Goal: Information Seeking & Learning: Learn about a topic

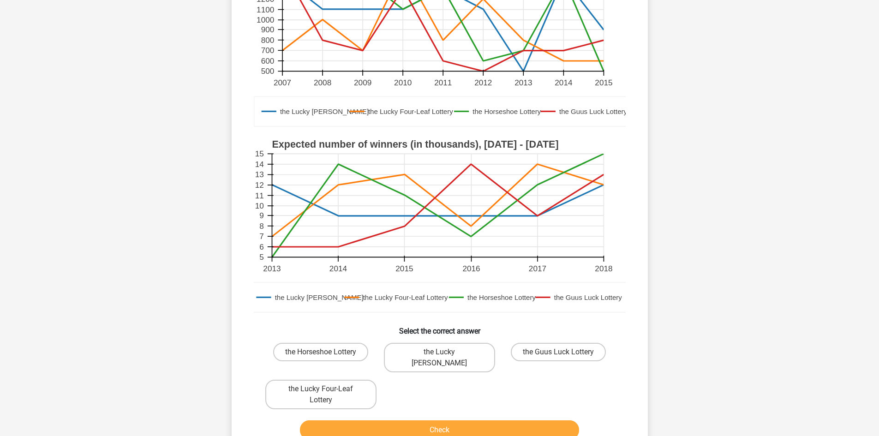
scroll to position [184, 0]
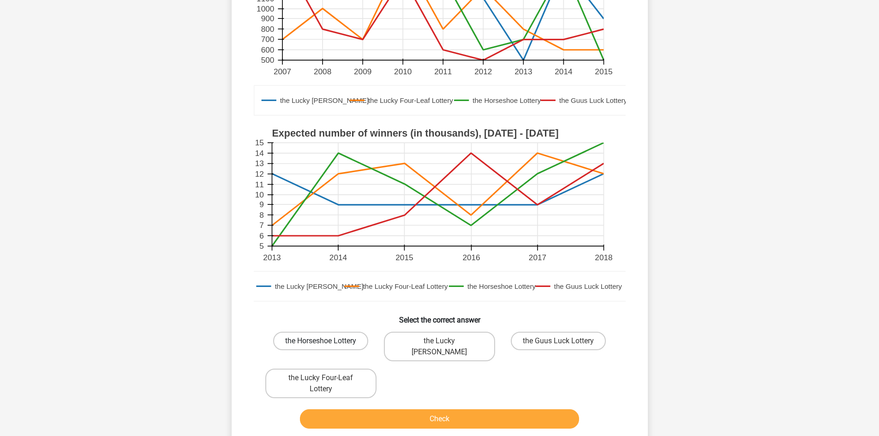
click at [320, 339] on label "the Horseshoe Lottery" at bounding box center [320, 341] width 95 height 18
click at [321, 341] on input "the Horseshoe Lottery" at bounding box center [324, 344] width 6 height 6
radio input "true"
click at [371, 409] on button "Check" at bounding box center [439, 418] width 279 height 19
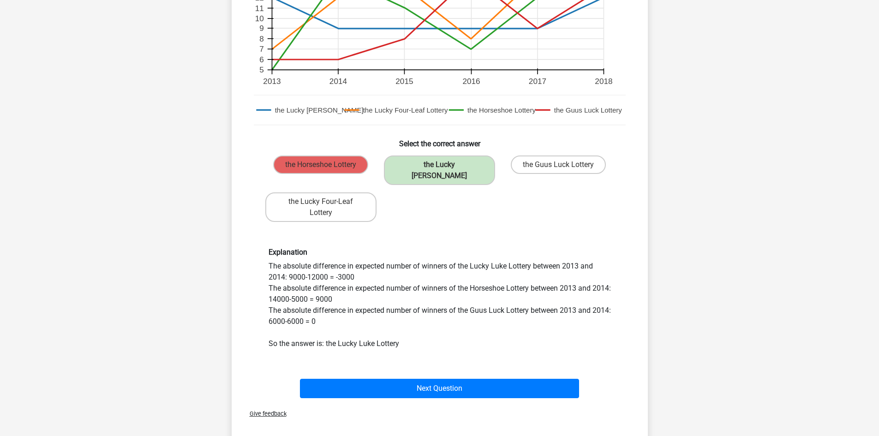
scroll to position [369, 0]
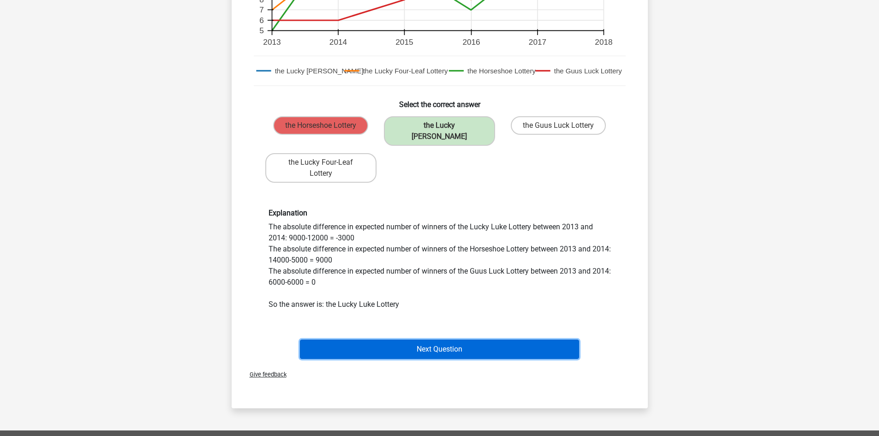
click at [461, 339] on button "Next Question" at bounding box center [439, 348] width 279 height 19
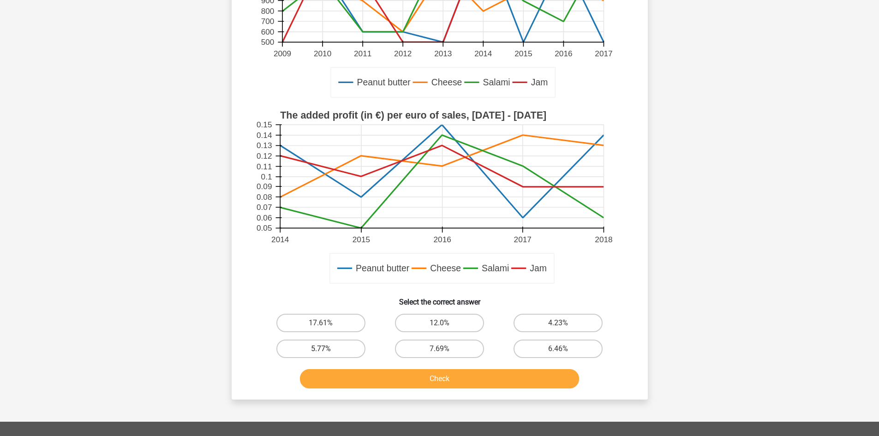
scroll to position [231, 0]
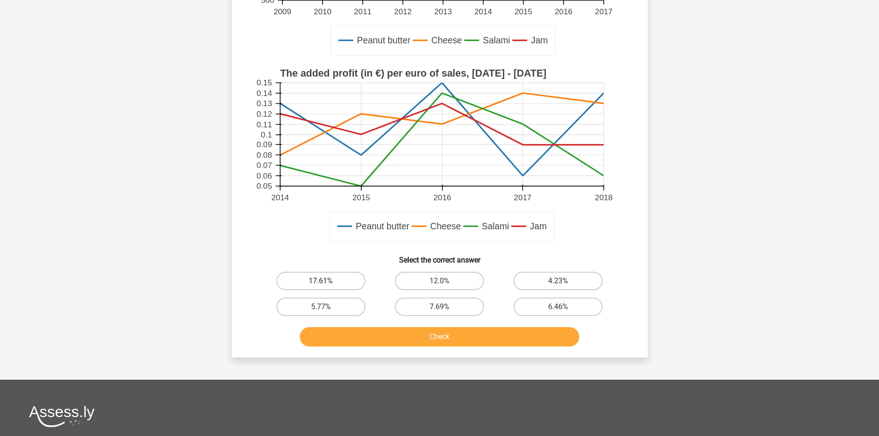
click at [309, 288] on label "17.61%" at bounding box center [320, 281] width 89 height 18
click at [321, 287] on input "17.61%" at bounding box center [324, 284] width 6 height 6
radio input "true"
click at [345, 332] on button "Check" at bounding box center [439, 336] width 279 height 19
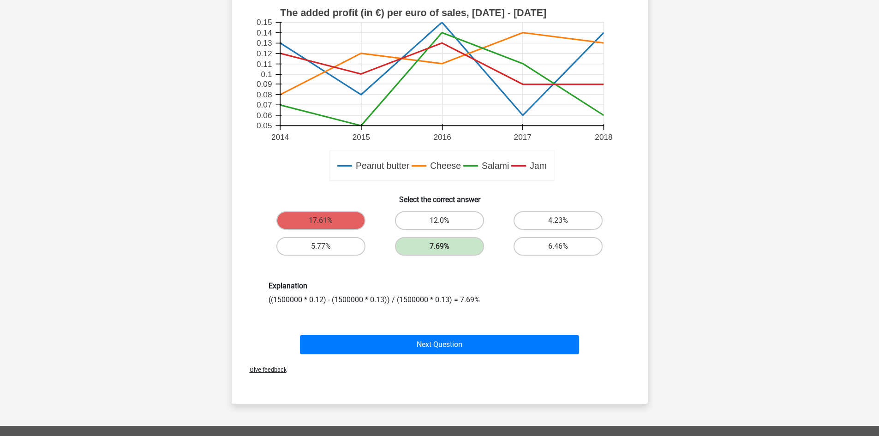
scroll to position [292, 0]
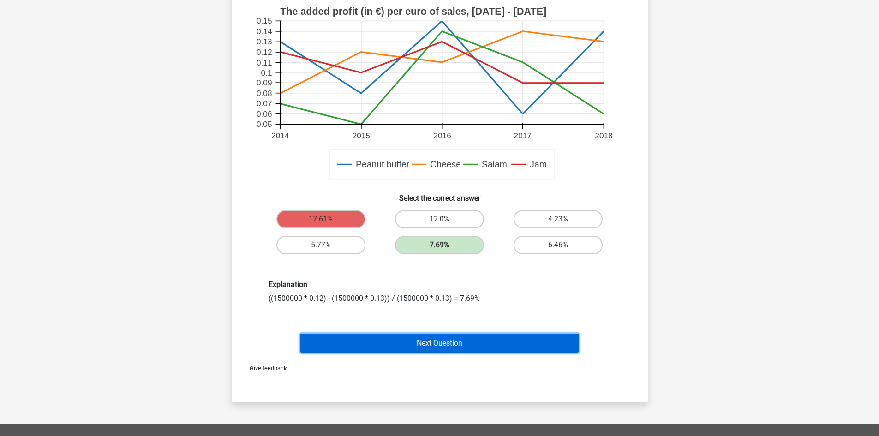
click at [513, 340] on button "Next Question" at bounding box center [439, 342] width 279 height 19
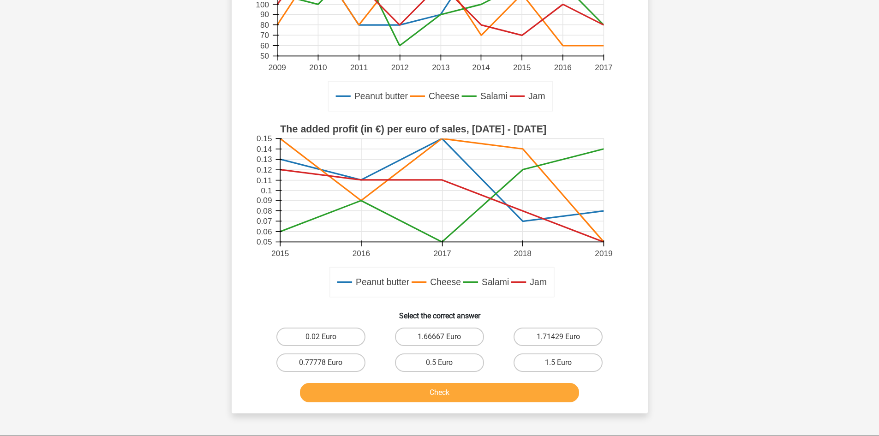
scroll to position [231, 0]
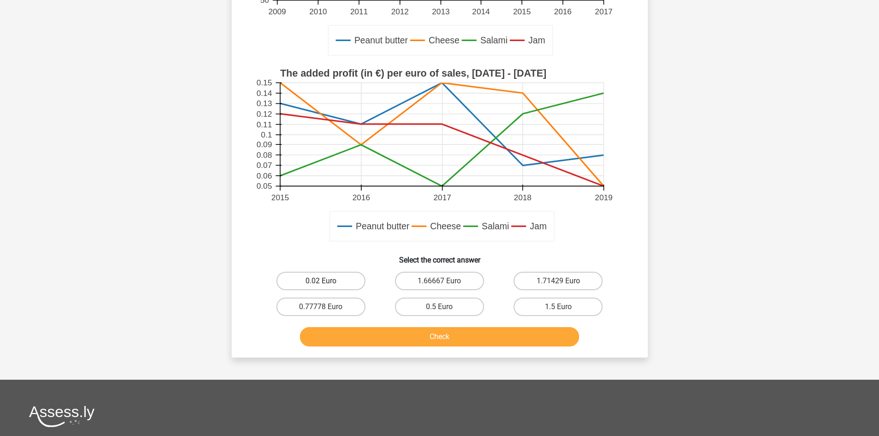
click at [333, 283] on label "0.02 Euro" at bounding box center [320, 281] width 89 height 18
click at [327, 283] on input "0.02 Euro" at bounding box center [324, 284] width 6 height 6
radio input "true"
click at [371, 339] on button "Check" at bounding box center [439, 336] width 279 height 19
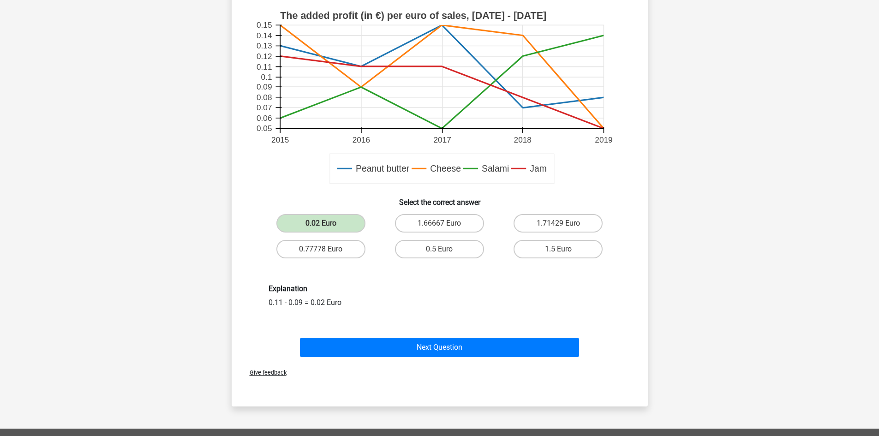
scroll to position [292, 0]
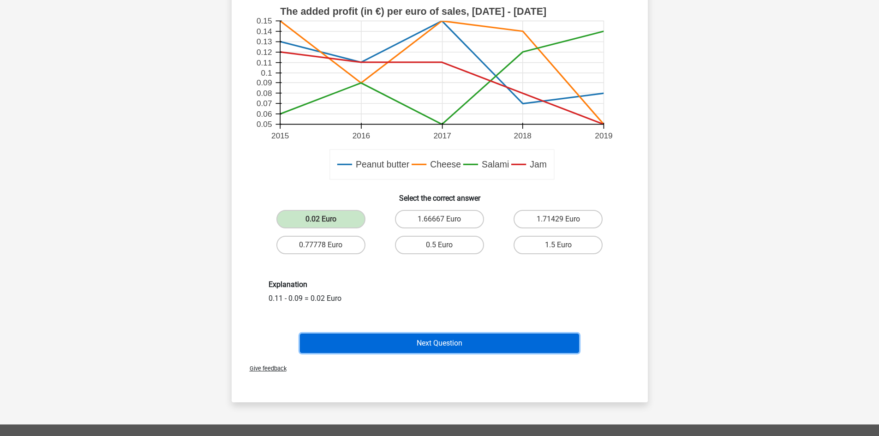
click at [452, 343] on button "Next Question" at bounding box center [439, 342] width 279 height 19
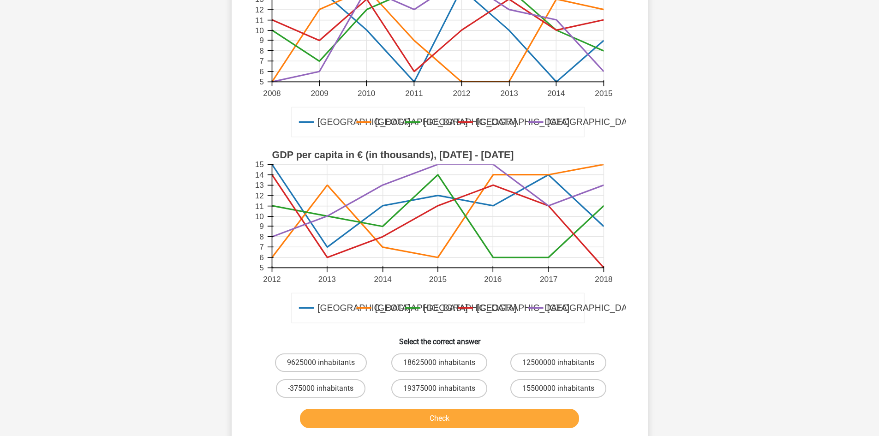
scroll to position [231, 0]
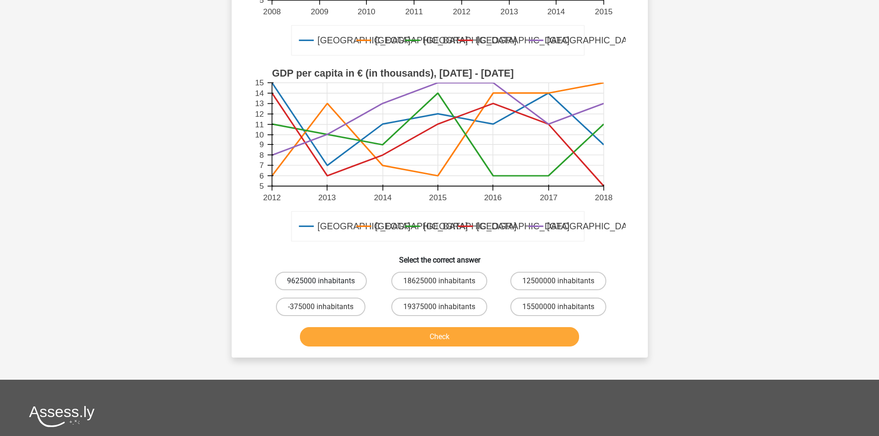
click at [328, 285] on label "9625000 inhabitants" at bounding box center [321, 281] width 92 height 18
click at [327, 285] on input "9625000 inhabitants" at bounding box center [324, 284] width 6 height 6
radio input "true"
click at [380, 343] on button "Check" at bounding box center [439, 336] width 279 height 19
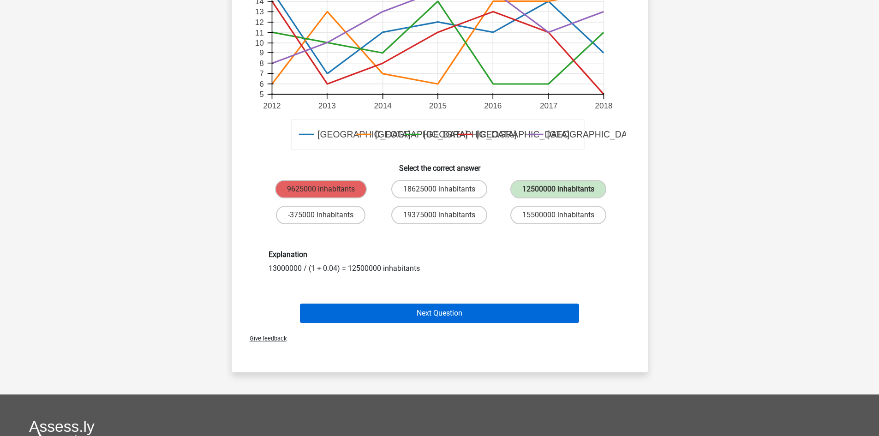
scroll to position [323, 0]
click at [486, 309] on button "Next Question" at bounding box center [439, 312] width 279 height 19
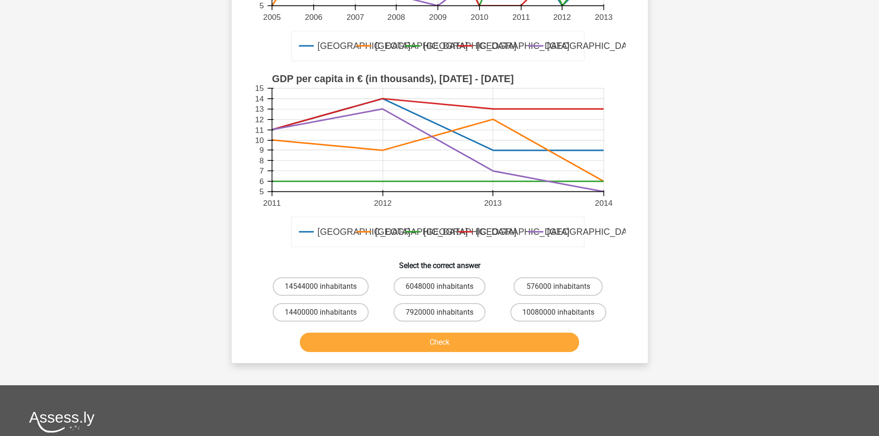
scroll to position [231, 0]
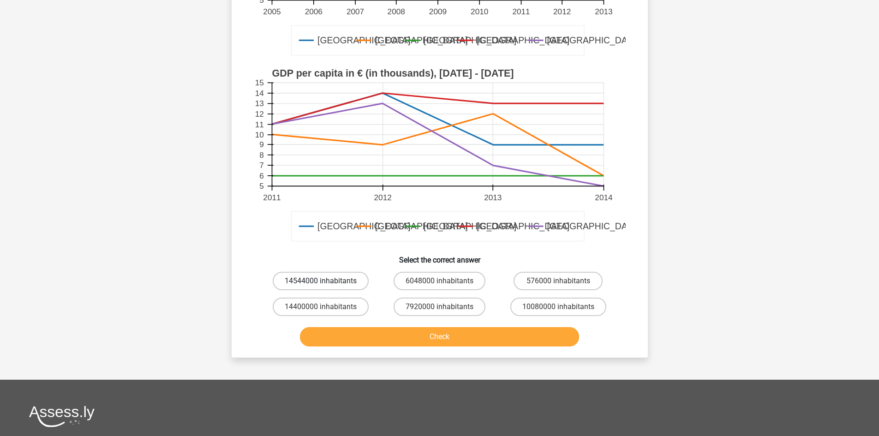
click at [295, 278] on label "14544000 inhabitants" at bounding box center [321, 281] width 96 height 18
click at [321, 281] on input "14544000 inhabitants" at bounding box center [324, 284] width 6 height 6
radio input "true"
click at [373, 333] on button "Check" at bounding box center [439, 336] width 279 height 19
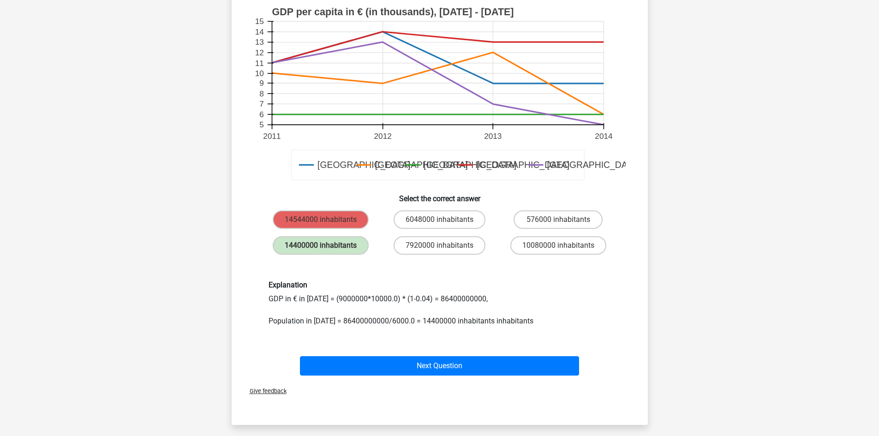
scroll to position [292, 0]
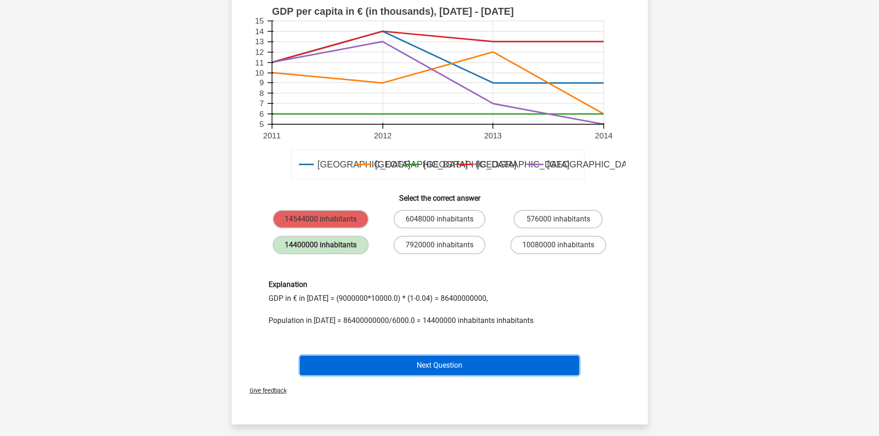
click at [481, 364] on button "Next Question" at bounding box center [439, 365] width 279 height 19
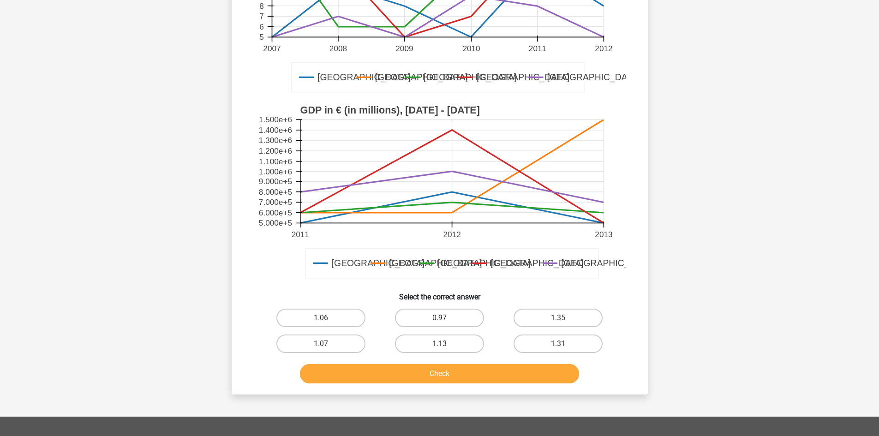
scroll to position [231, 0]
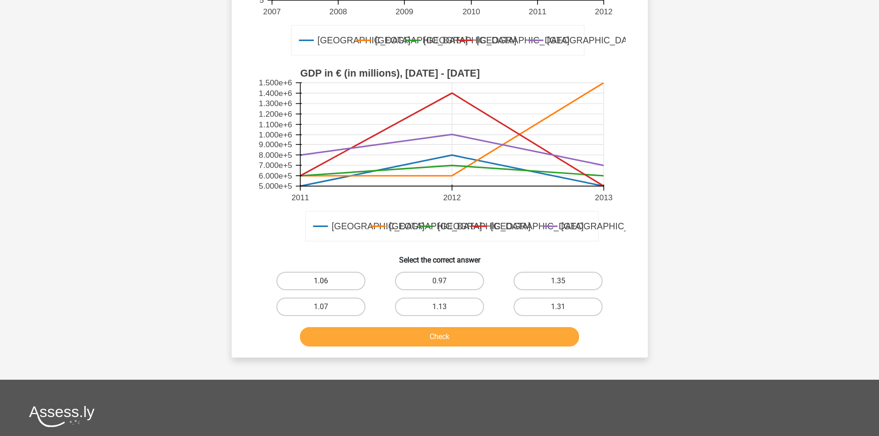
drag, startPoint x: 325, startPoint y: 279, endPoint x: 331, endPoint y: 287, distance: 9.5
click at [325, 279] on label "1.06" at bounding box center [320, 281] width 89 height 18
click at [325, 281] on input "1.06" at bounding box center [324, 284] width 6 height 6
radio input "true"
click at [364, 332] on button "Check" at bounding box center [439, 336] width 279 height 19
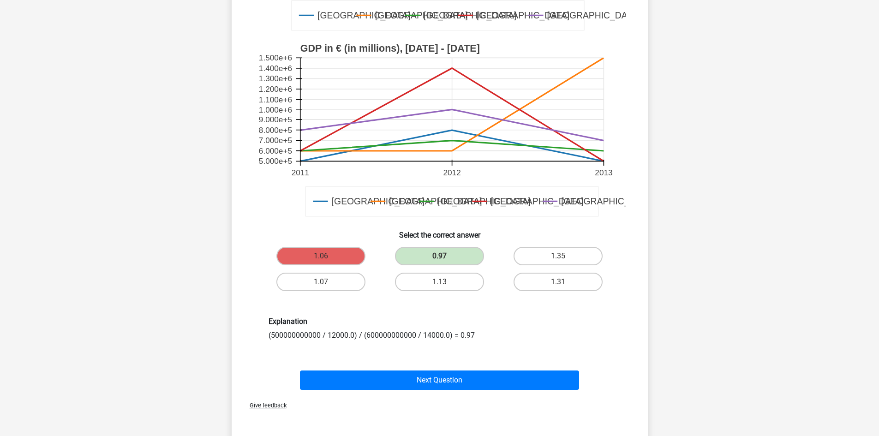
scroll to position [292, 0]
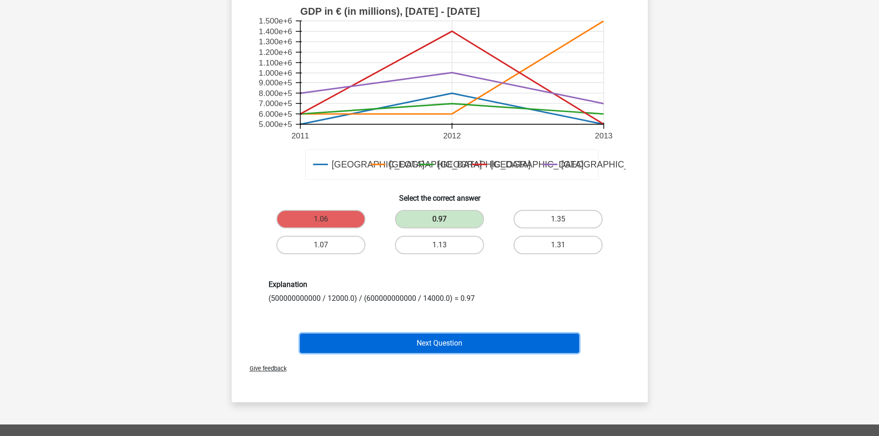
click at [444, 340] on button "Next Question" at bounding box center [439, 342] width 279 height 19
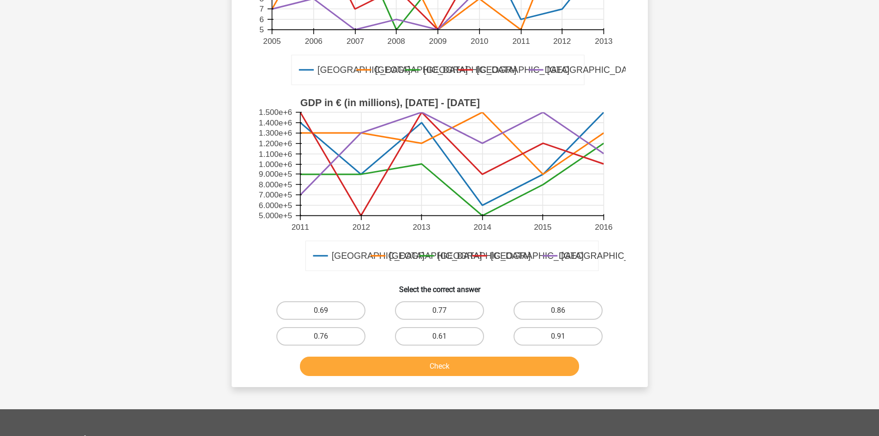
scroll to position [277, 0]
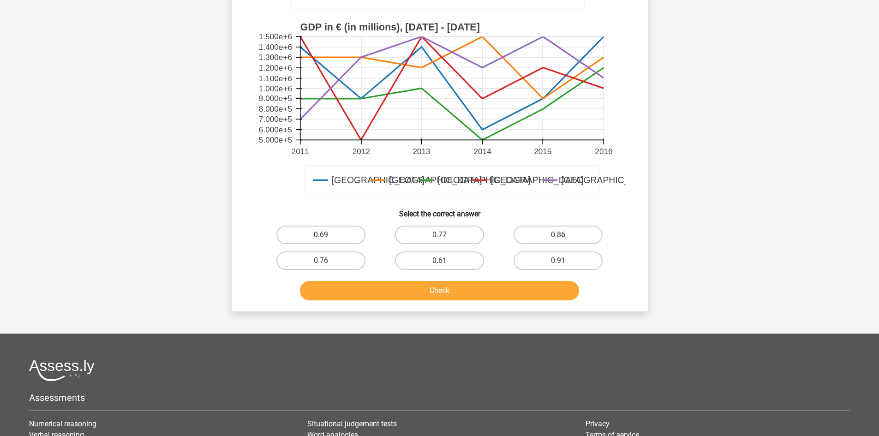
click at [319, 236] on label "0.69" at bounding box center [320, 235] width 89 height 18
click at [321, 236] on input "0.69" at bounding box center [324, 238] width 6 height 6
radio input "true"
click at [365, 292] on button "Check" at bounding box center [439, 290] width 279 height 19
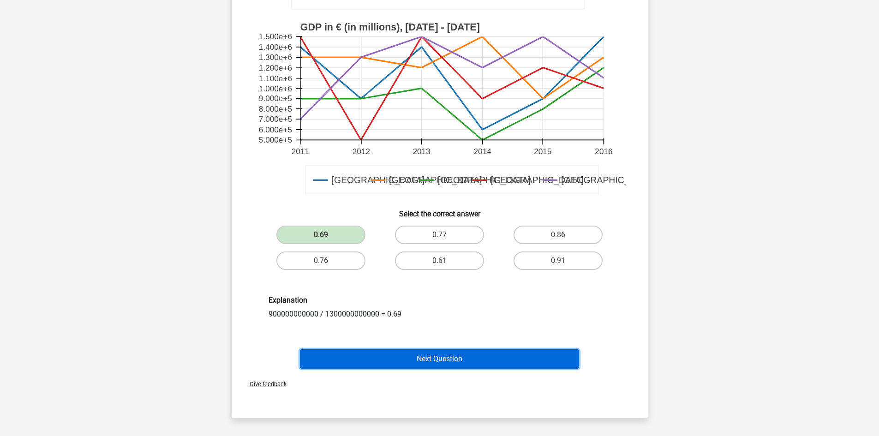
click at [487, 352] on button "Next Question" at bounding box center [439, 358] width 279 height 19
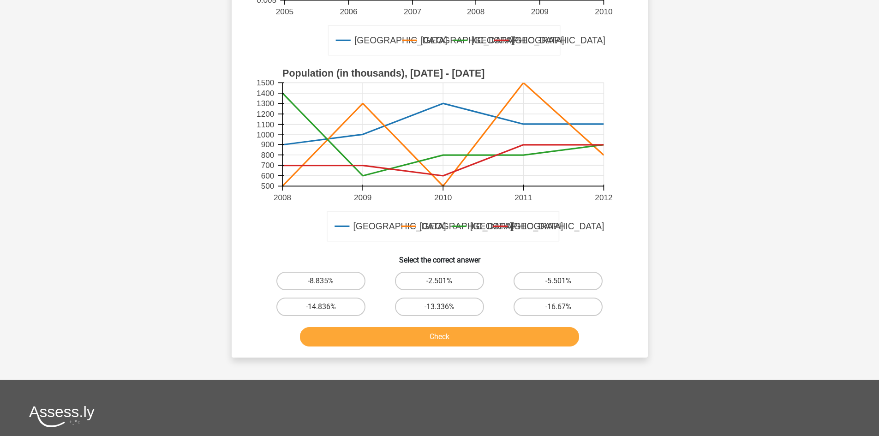
scroll to position [246, 0]
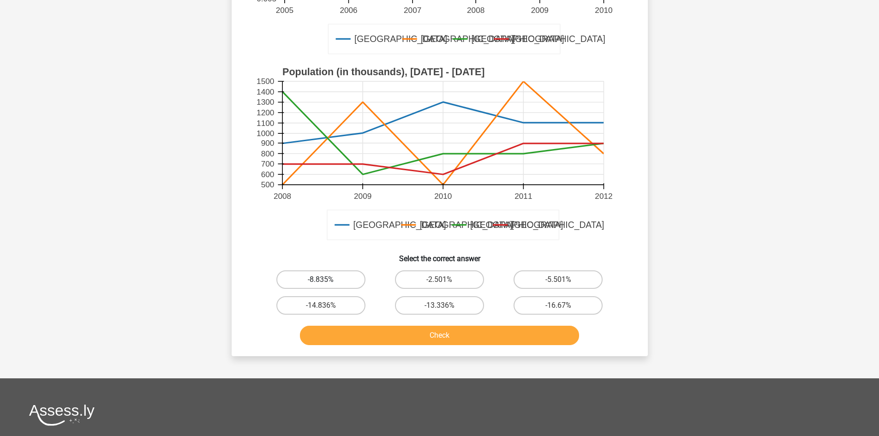
click at [313, 273] on label "-8.835%" at bounding box center [320, 279] width 89 height 18
click at [321, 279] on input "-8.835%" at bounding box center [324, 282] width 6 height 6
radio input "true"
click at [363, 341] on button "Check" at bounding box center [439, 335] width 279 height 19
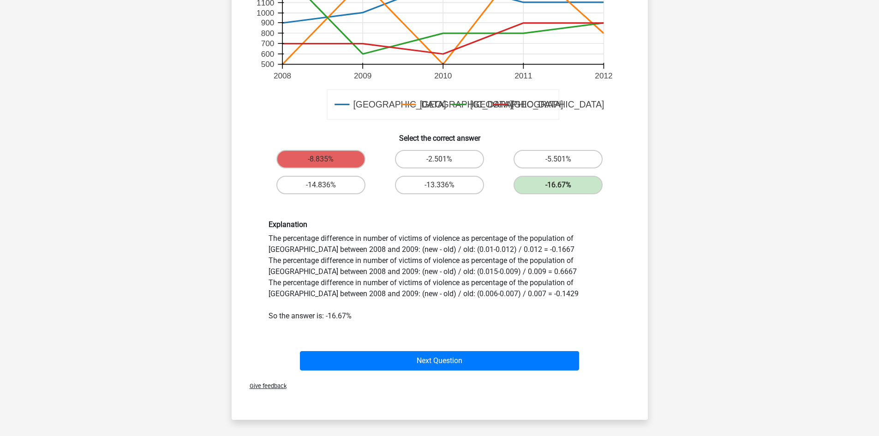
scroll to position [400, 0]
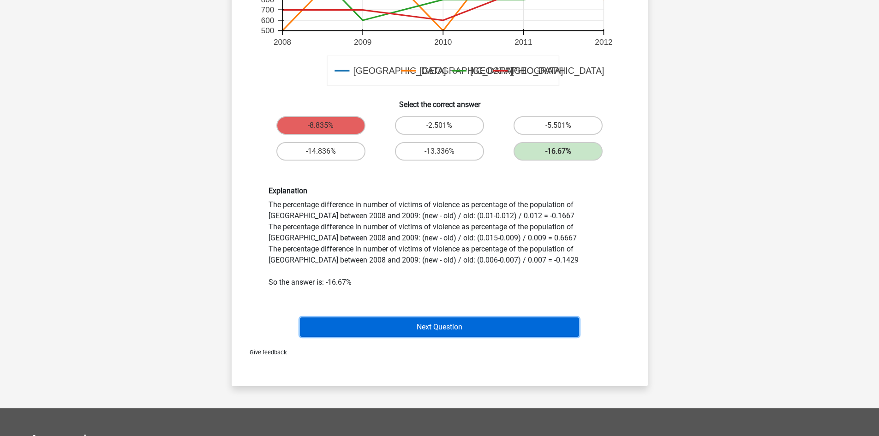
click at [481, 322] on button "Next Question" at bounding box center [439, 326] width 279 height 19
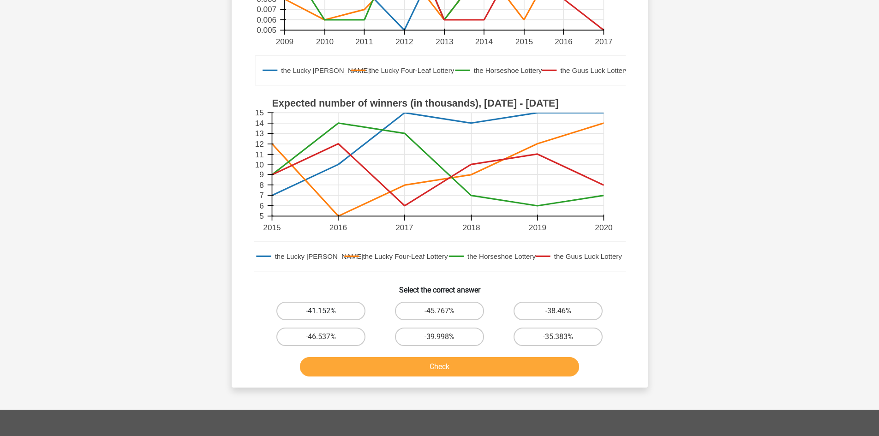
scroll to position [215, 0]
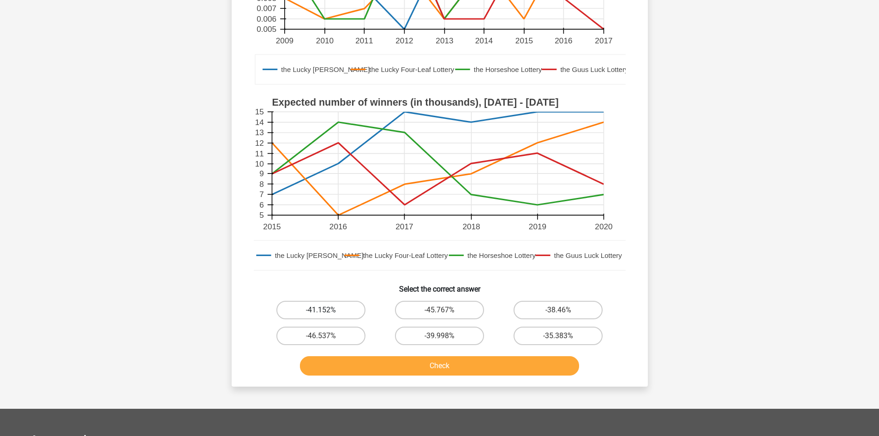
click at [327, 306] on label "-41.152%" at bounding box center [320, 310] width 89 height 18
click at [327, 310] on input "-41.152%" at bounding box center [324, 313] width 6 height 6
radio input "true"
click at [372, 360] on button "Check" at bounding box center [439, 365] width 279 height 19
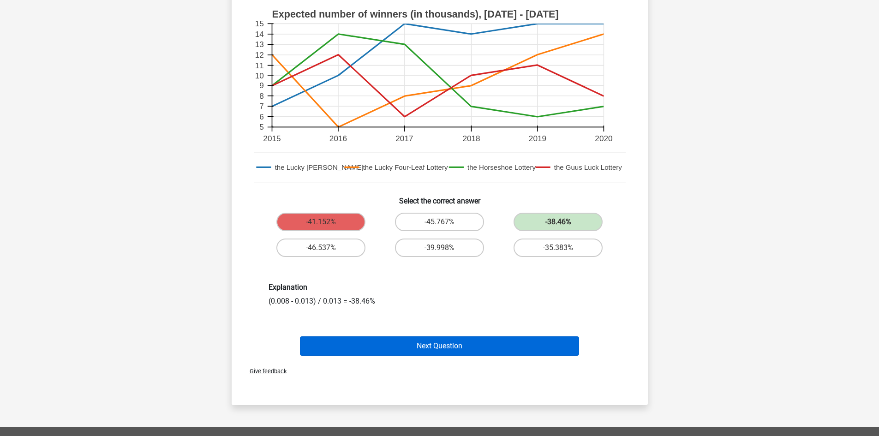
scroll to position [308, 0]
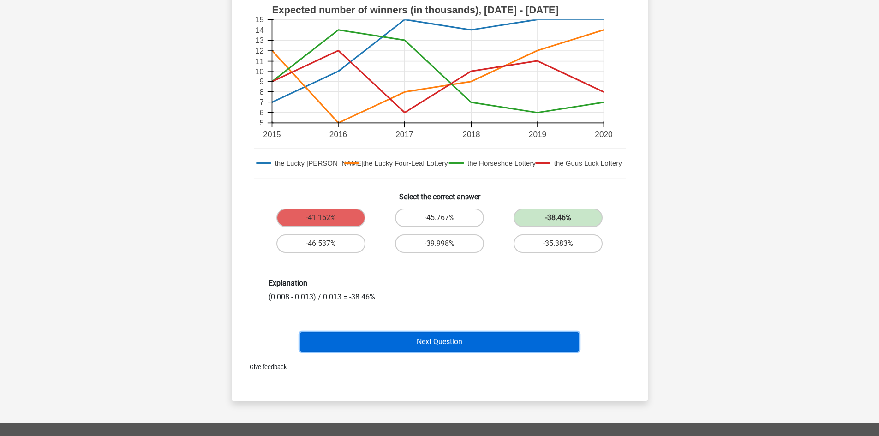
click at [497, 338] on button "Next Question" at bounding box center [439, 341] width 279 height 19
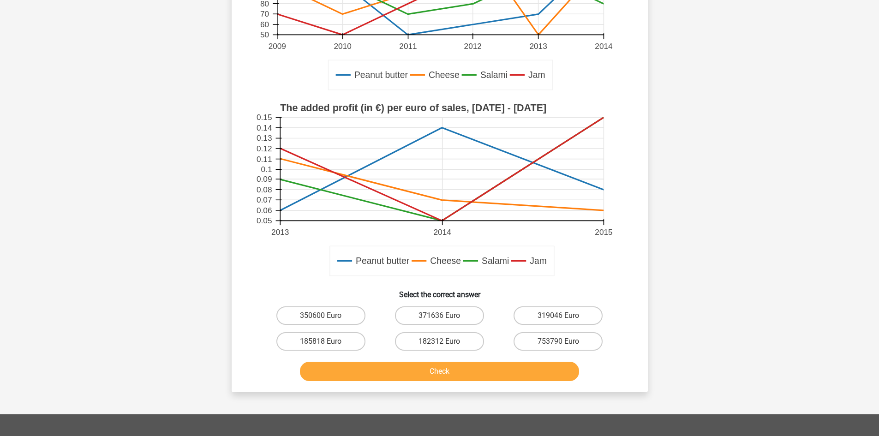
scroll to position [231, 0]
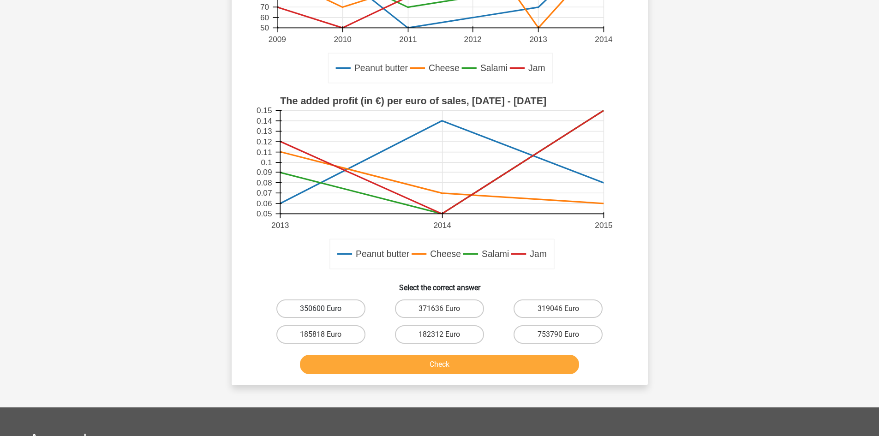
click at [334, 310] on label "350600 Euro" at bounding box center [320, 308] width 89 height 18
click at [327, 310] on input "350600 Euro" at bounding box center [324, 312] width 6 height 6
radio input "true"
click at [368, 358] on button "Check" at bounding box center [439, 364] width 279 height 19
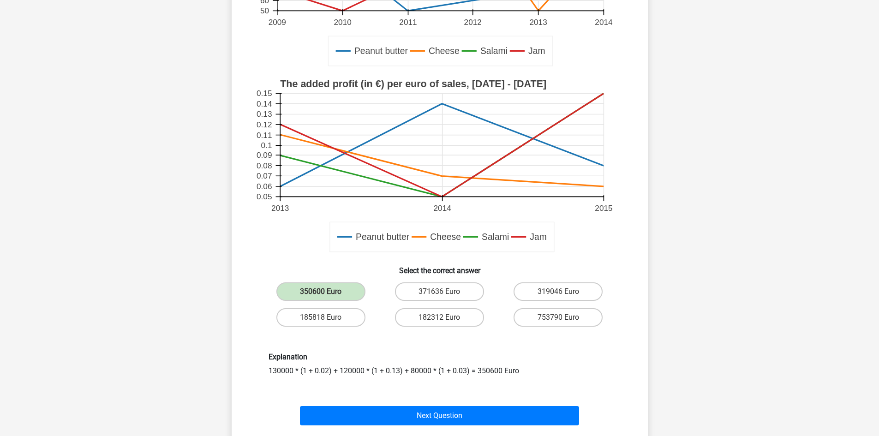
scroll to position [400, 0]
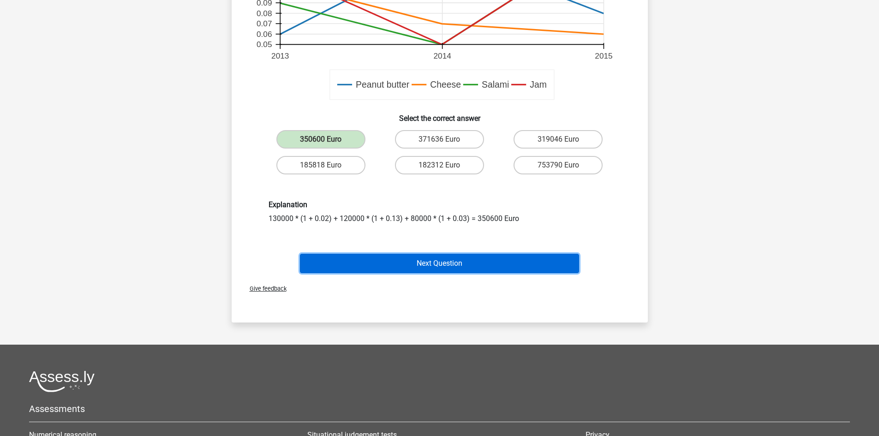
click at [458, 271] on button "Next Question" at bounding box center [439, 263] width 279 height 19
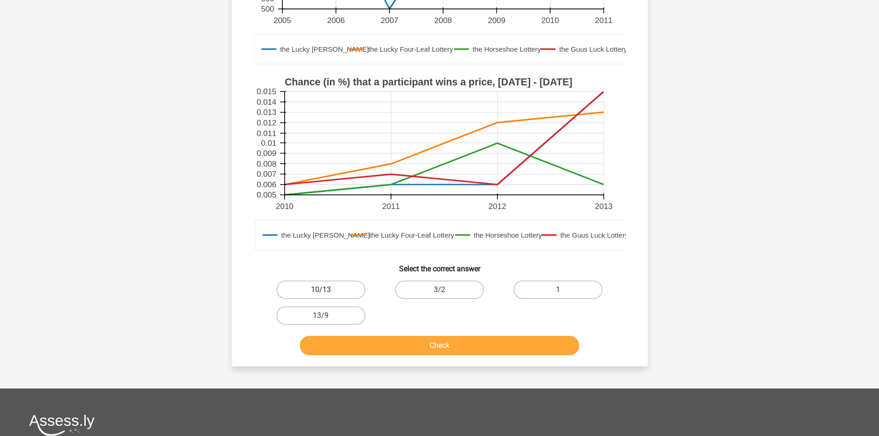
scroll to position [262, 0]
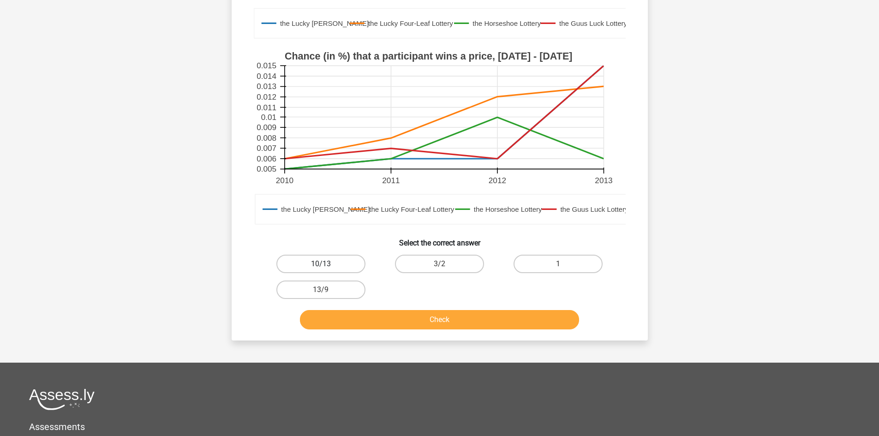
click at [342, 266] on label "10/13" at bounding box center [320, 264] width 89 height 18
click at [327, 266] on input "10/13" at bounding box center [324, 267] width 6 height 6
radio input "true"
click at [398, 317] on button "Check" at bounding box center [439, 319] width 279 height 19
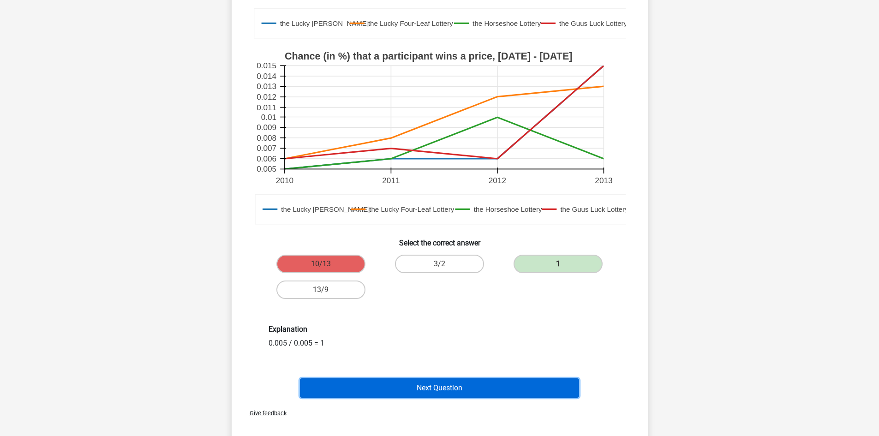
click at [480, 396] on button "Next Question" at bounding box center [439, 387] width 279 height 19
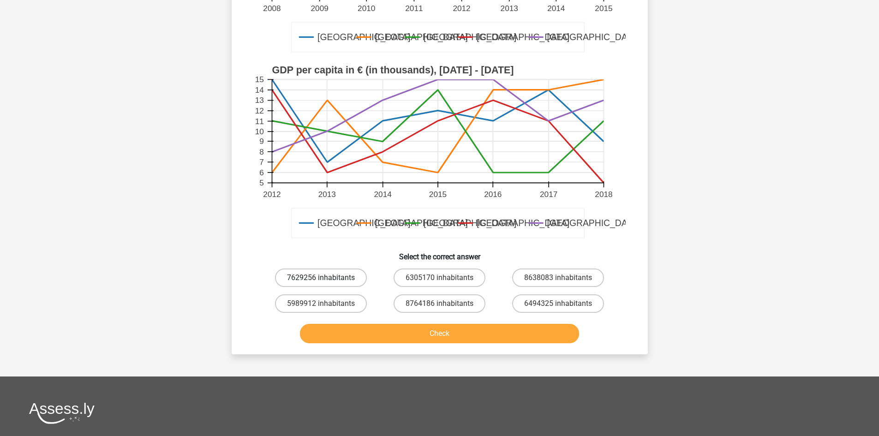
click at [305, 268] on label "7629256 inhabitants" at bounding box center [321, 277] width 92 height 18
click at [321, 278] on input "7629256 inhabitants" at bounding box center [324, 281] width 6 height 6
radio input "true"
click at [305, 268] on label "7629256 inhabitants" at bounding box center [321, 277] width 92 height 18
click at [321, 278] on input "7629256 inhabitants" at bounding box center [324, 281] width 6 height 6
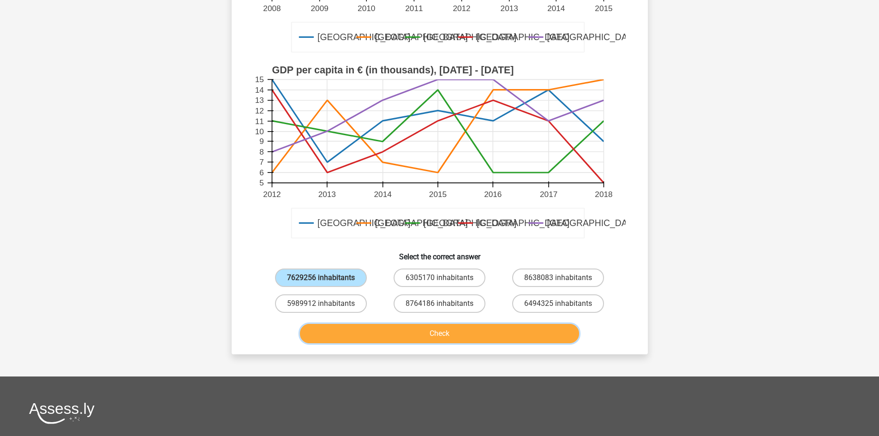
click at [341, 324] on button "Check" at bounding box center [439, 333] width 279 height 19
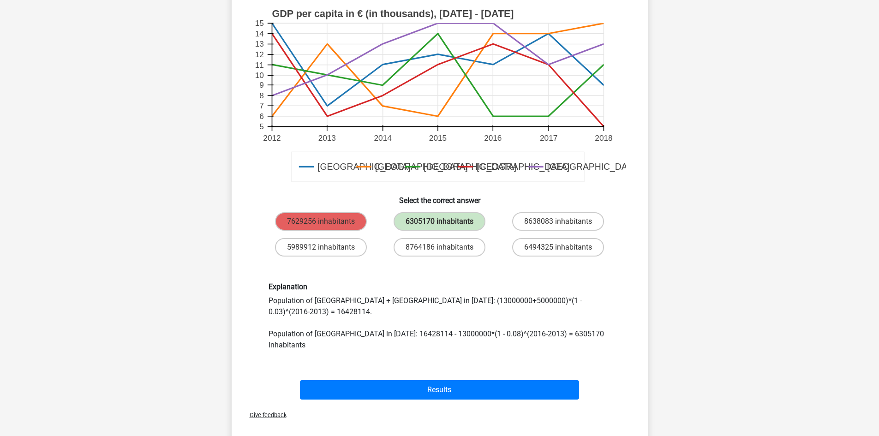
scroll to position [385, 0]
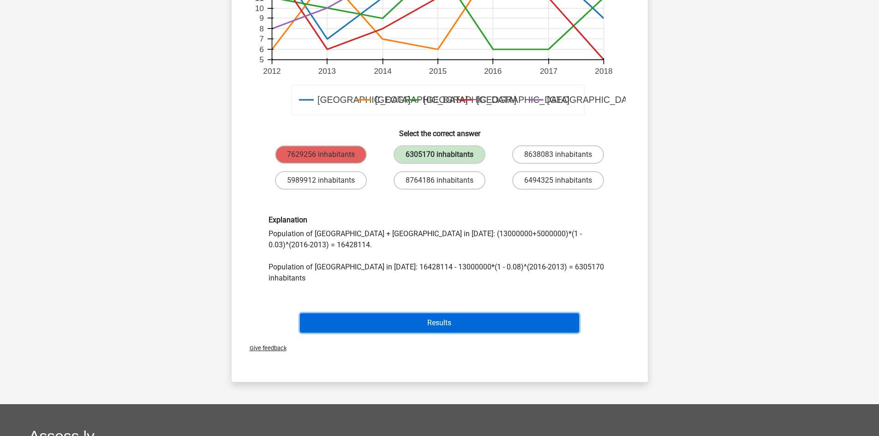
click at [507, 313] on button "Results" at bounding box center [439, 322] width 279 height 19
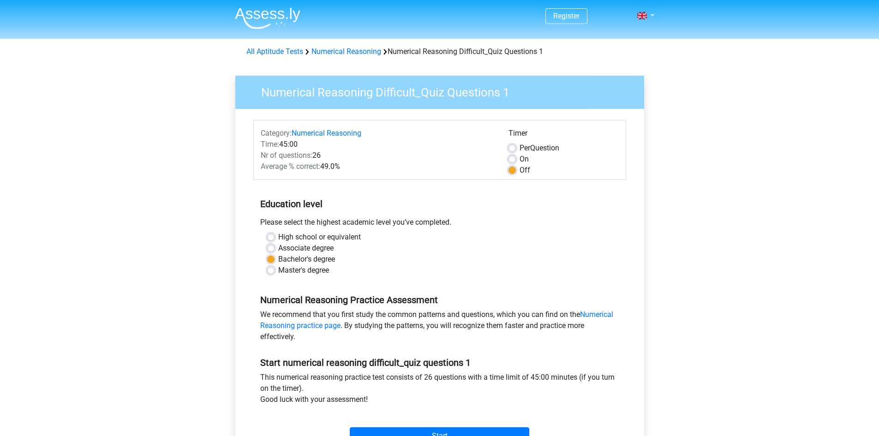
scroll to position [61, 0]
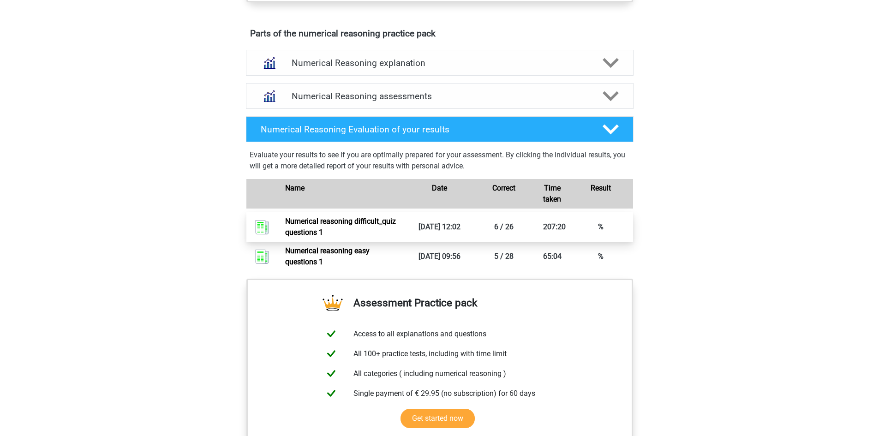
scroll to position [492, 0]
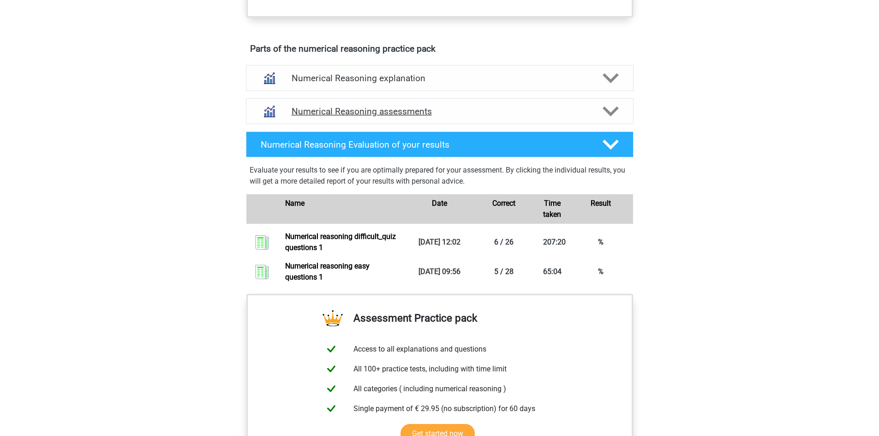
click at [395, 117] on h4 "Numerical Reasoning assessments" at bounding box center [439, 111] width 296 height 11
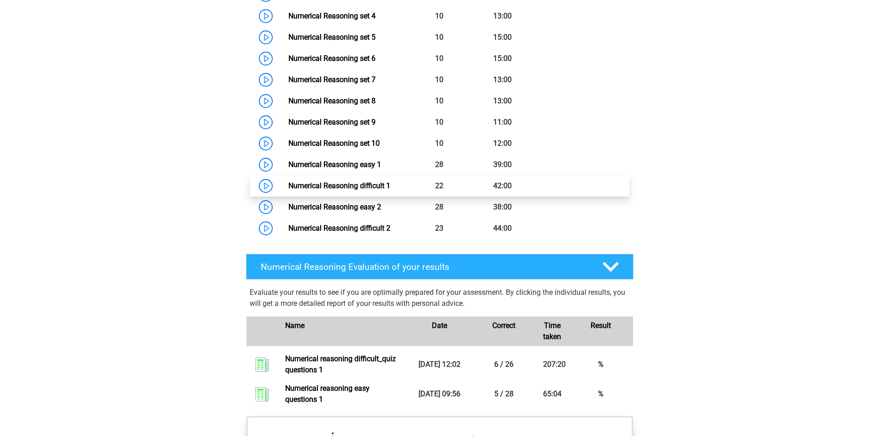
scroll to position [738, 0]
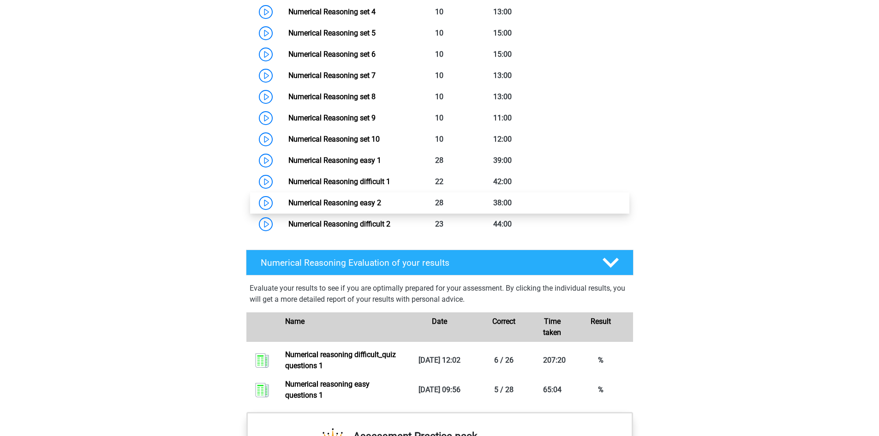
click at [360, 207] on link "Numerical Reasoning easy 2" at bounding box center [334, 202] width 93 height 9
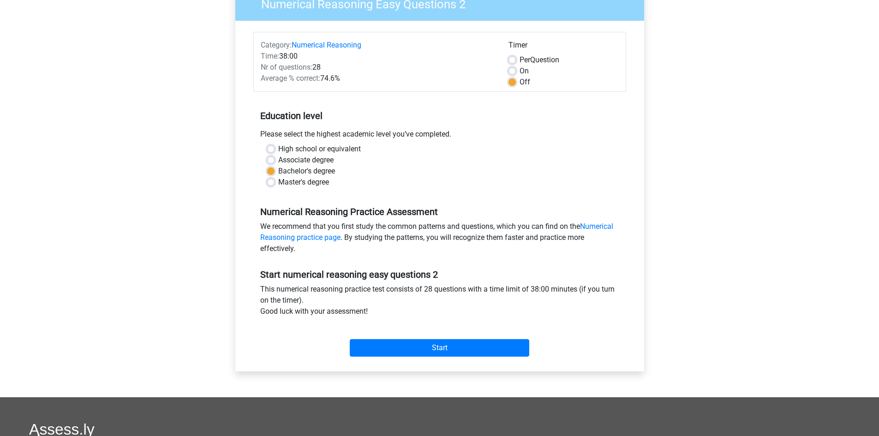
scroll to position [92, 0]
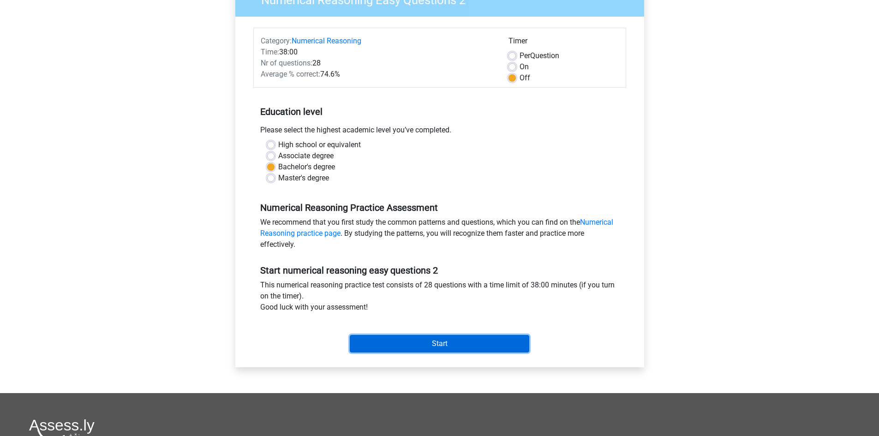
click at [446, 337] on input "Start" at bounding box center [439, 344] width 179 height 18
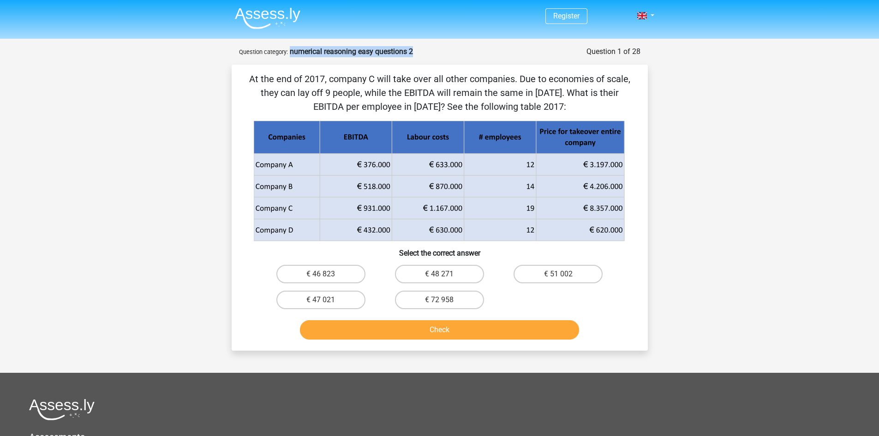
drag, startPoint x: 289, startPoint y: 51, endPoint x: 412, endPoint y: 48, distance: 123.2
click at [412, 48] on div "Question 1 of 28 Question category: numerical reasoning easy questions 2" at bounding box center [439, 51] width 401 height 11
copy strong "numerical reasoning easy questions 2"
click at [595, 96] on p "At the end of 2017, company C will take over all other companies. Due to econom…" at bounding box center [439, 93] width 386 height 42
